Goal: Task Accomplishment & Management: Use online tool/utility

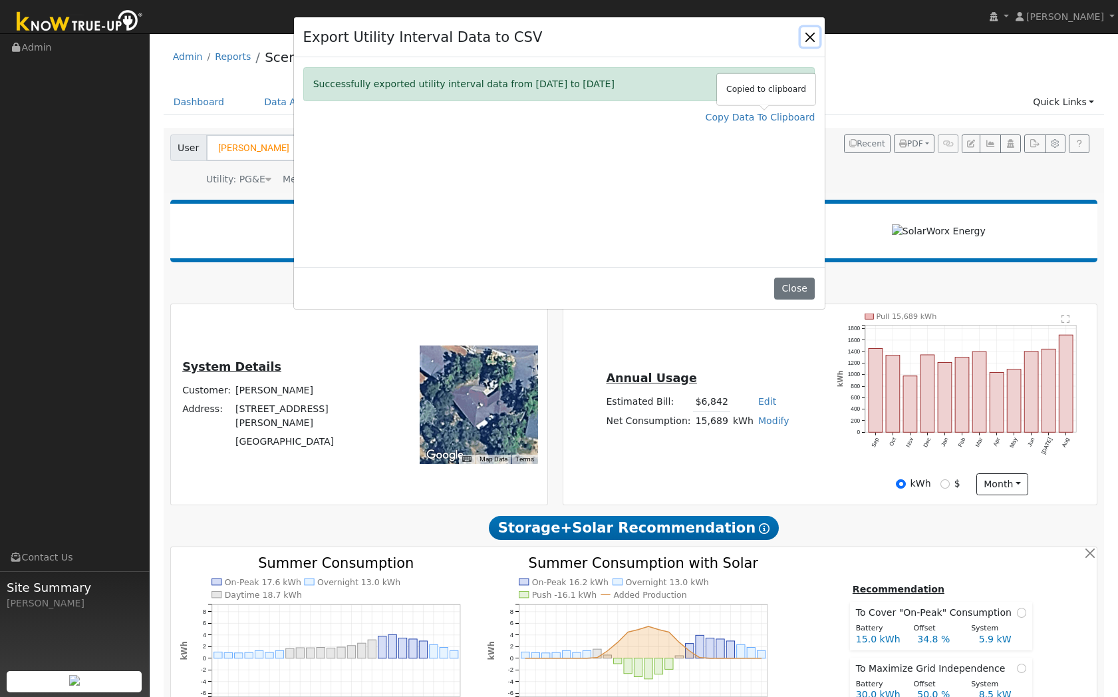
click at [810, 33] on button "Close" at bounding box center [810, 36] width 19 height 19
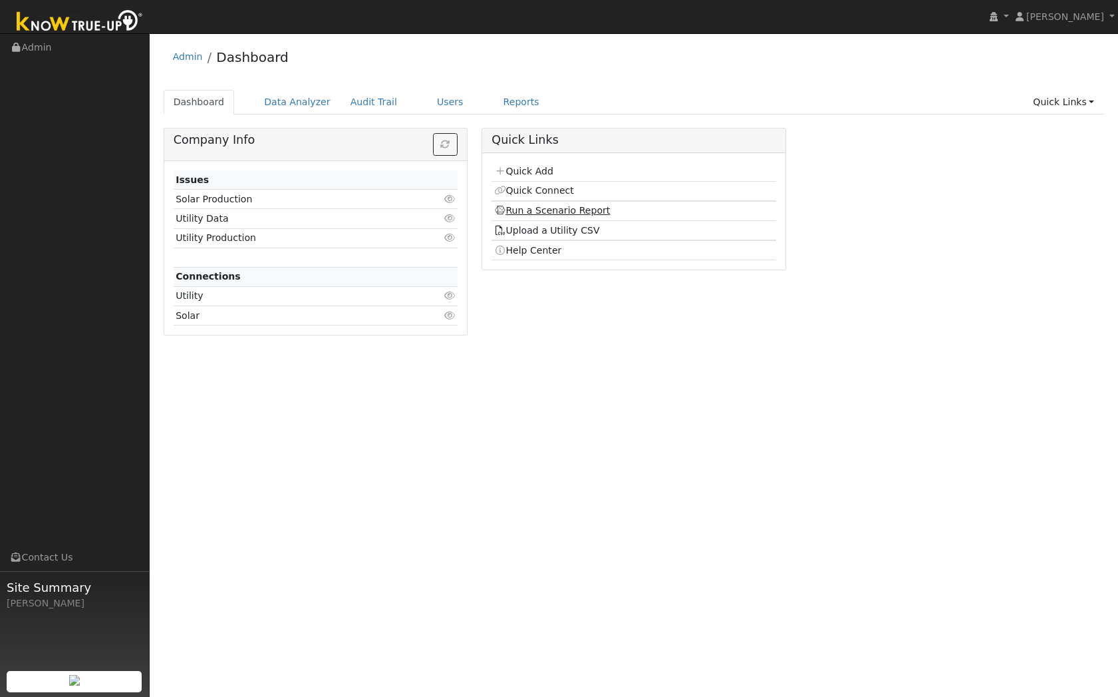
click at [535, 210] on link "Run a Scenario Report" at bounding box center [552, 210] width 116 height 11
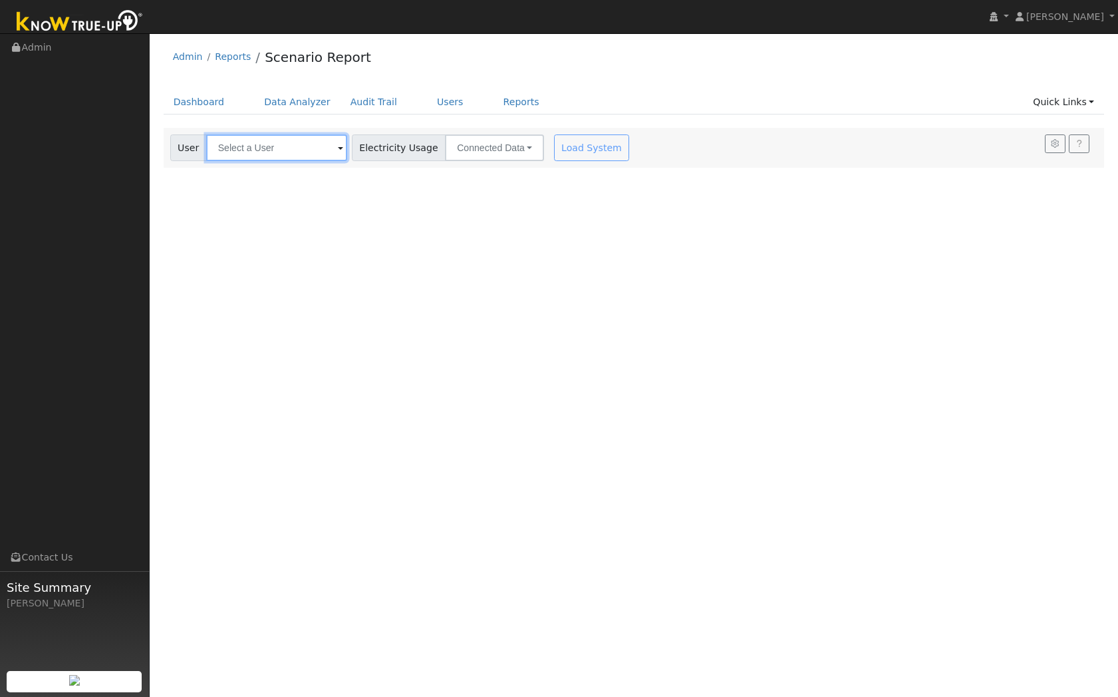
click at [319, 152] on input "text" at bounding box center [276, 147] width 141 height 27
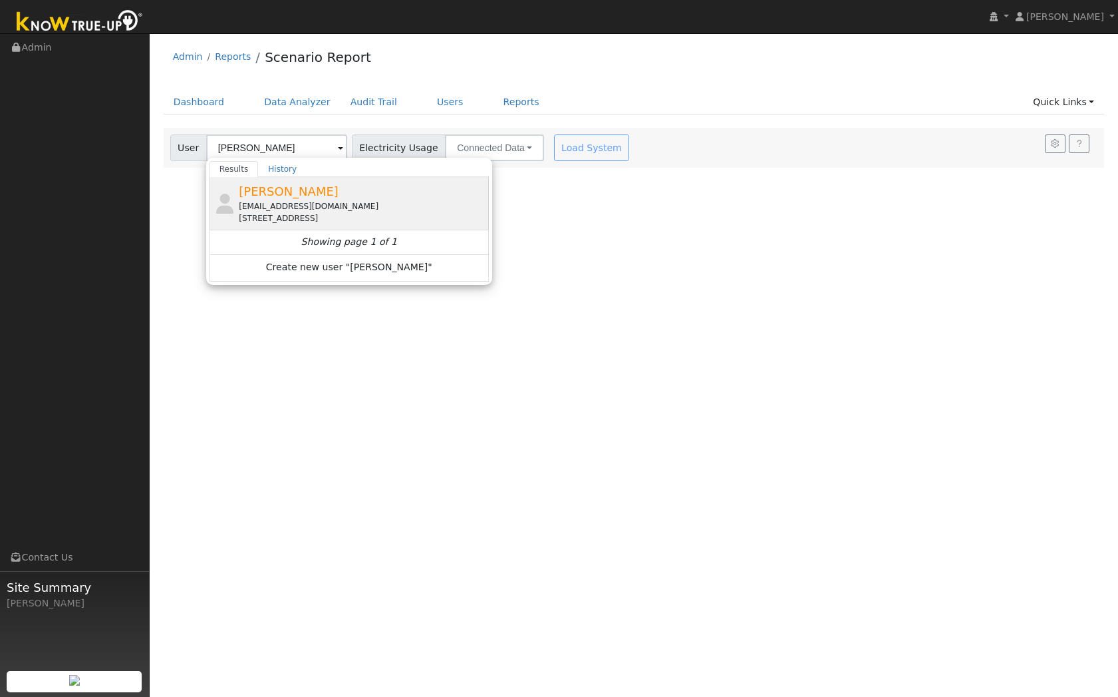
click at [284, 215] on div "14770 Lakefront Drive, Jamestown, CA 95327" at bounding box center [362, 218] width 247 height 12
type input "Chip Bronk"
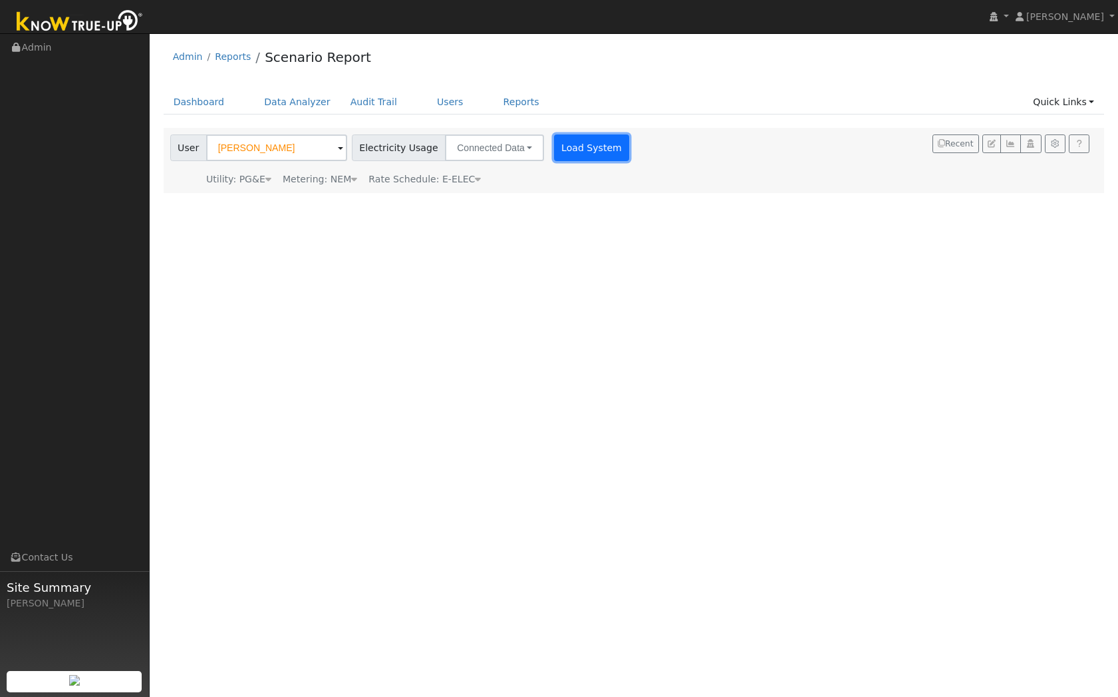
click at [600, 144] on button "Load System" at bounding box center [592, 147] width 76 height 27
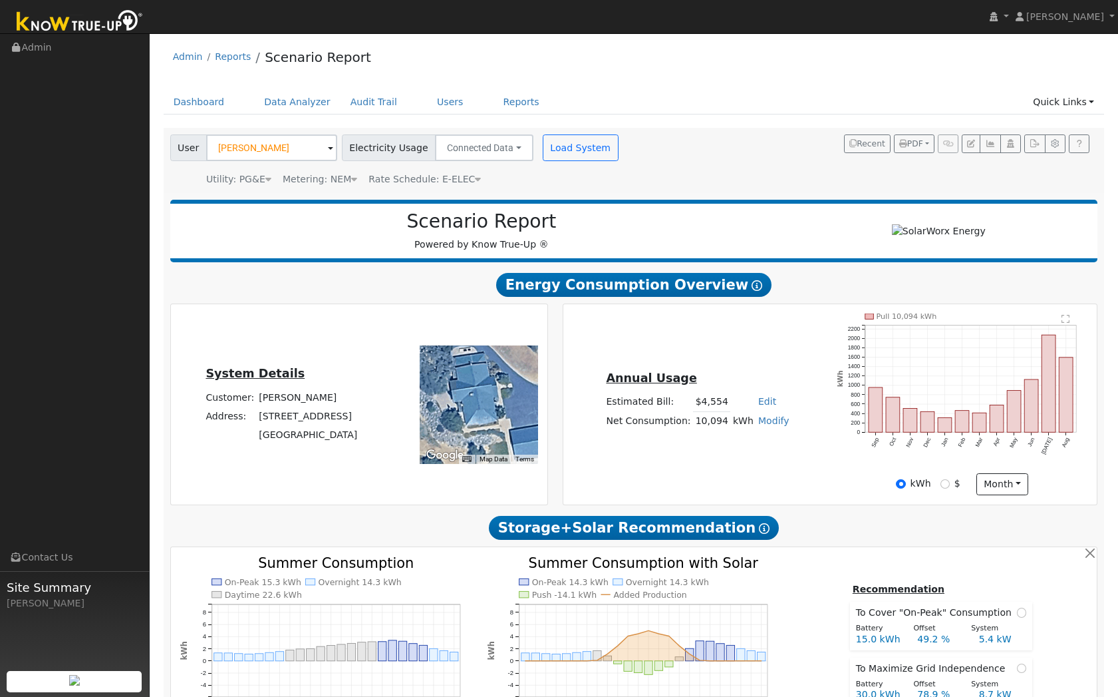
drag, startPoint x: 975, startPoint y: 438, endPoint x: 969, endPoint y: 432, distance: 9.0
click at [973, 434] on icon "Pull 10,094 kWh Sep Oct Nov Dec Jan Feb Mar Apr May Jun Jul Aug 0 200 400 600 8…" at bounding box center [963, 392] width 251 height 158
click at [964, 425] on rect "onclick=""" at bounding box center [962, 422] width 14 height 22
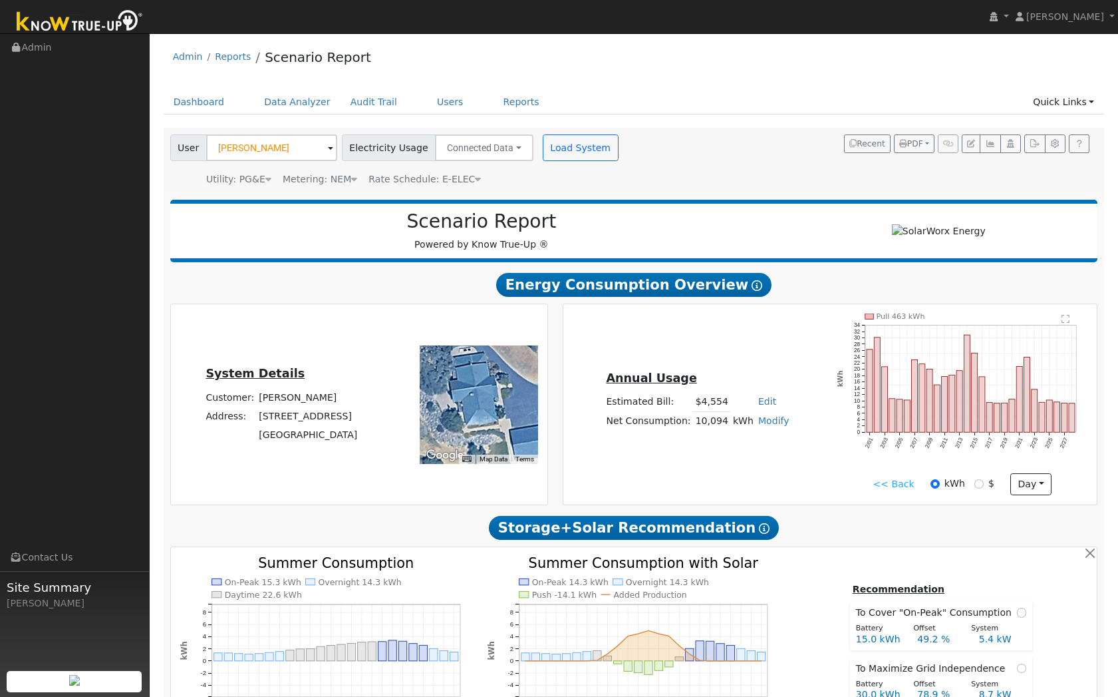
click at [894, 479] on link "<< Back" at bounding box center [894, 484] width 41 height 14
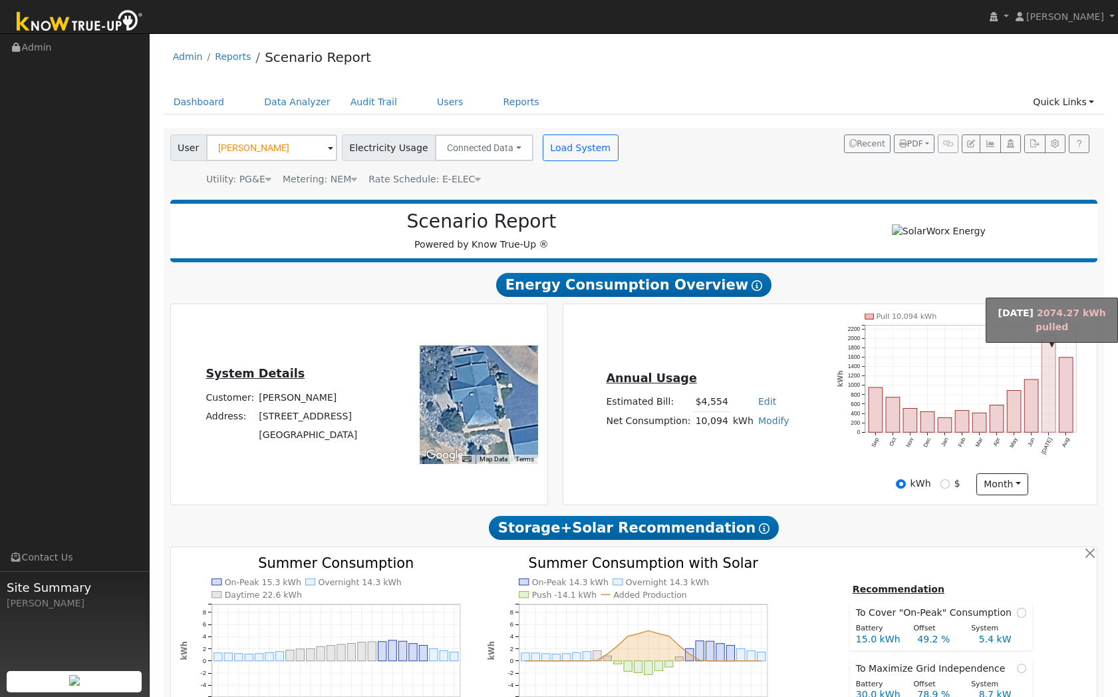
click at [1048, 398] on rect "onclick=""" at bounding box center [1049, 383] width 14 height 97
